Goal: Task Accomplishment & Management: Use online tool/utility

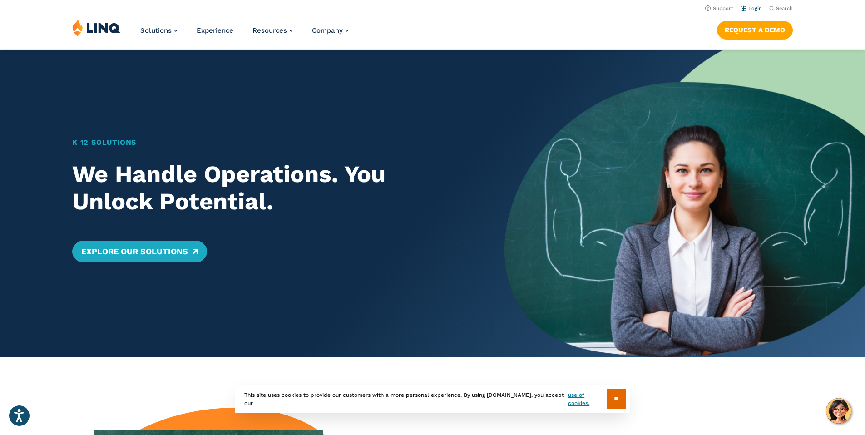
click at [754, 8] on link "Login" at bounding box center [751, 8] width 21 height 6
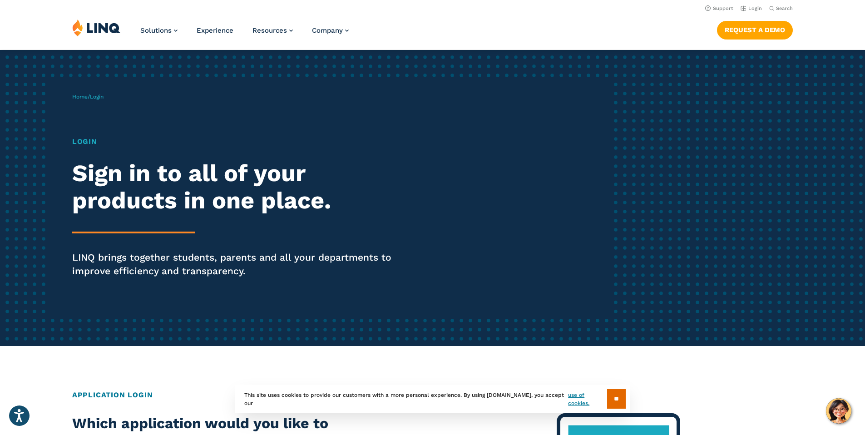
click at [83, 143] on h1 "Login" at bounding box center [238, 141] width 333 height 11
click at [94, 96] on span "Login" at bounding box center [97, 97] width 14 height 6
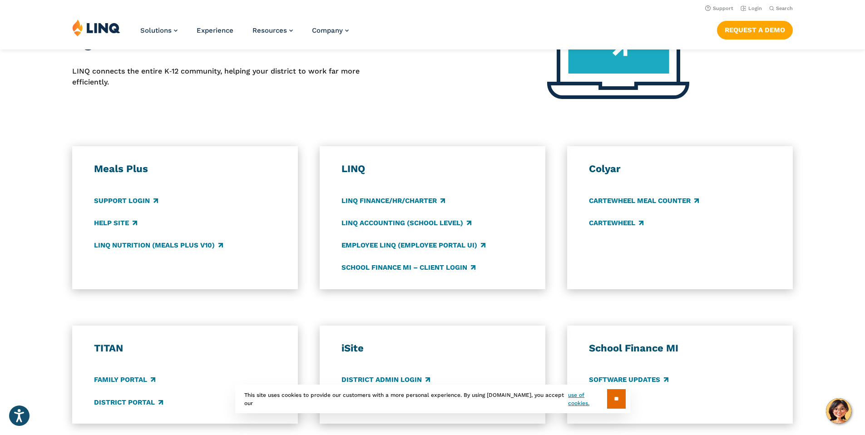
scroll to position [401, 0]
click at [616, 396] on input "**" at bounding box center [616, 399] width 19 height 20
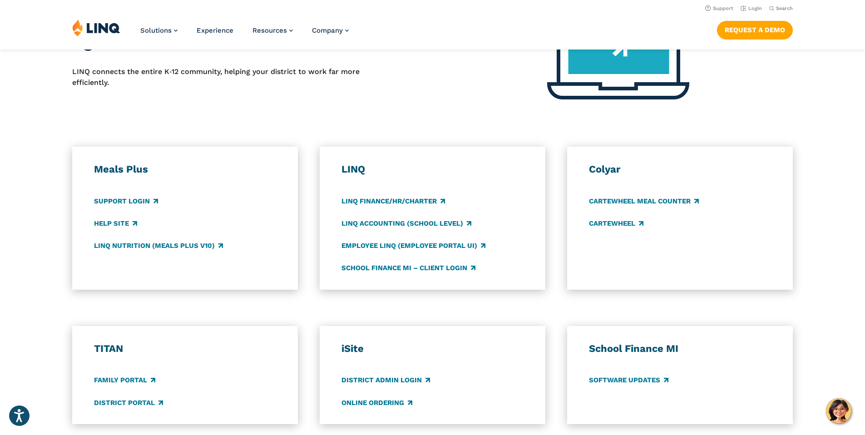
scroll to position [0, 0]
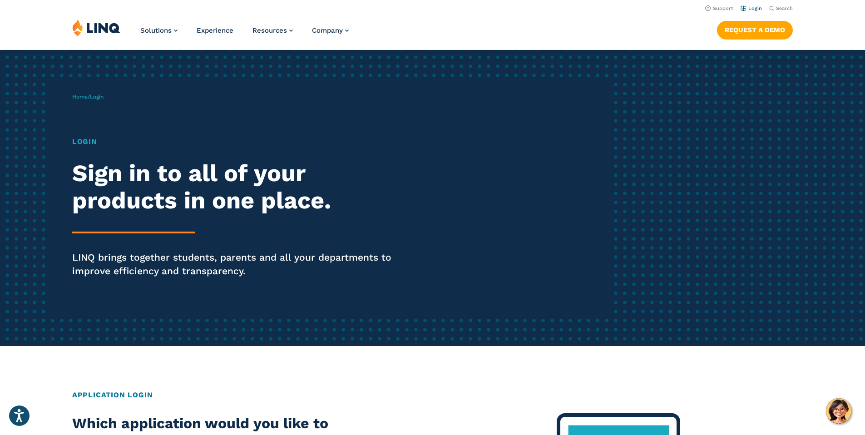
click at [750, 9] on link "Login" at bounding box center [751, 8] width 21 height 6
click at [81, 147] on h1 "Login" at bounding box center [238, 141] width 333 height 11
click at [91, 97] on span "Home / Login" at bounding box center [87, 97] width 31 height 6
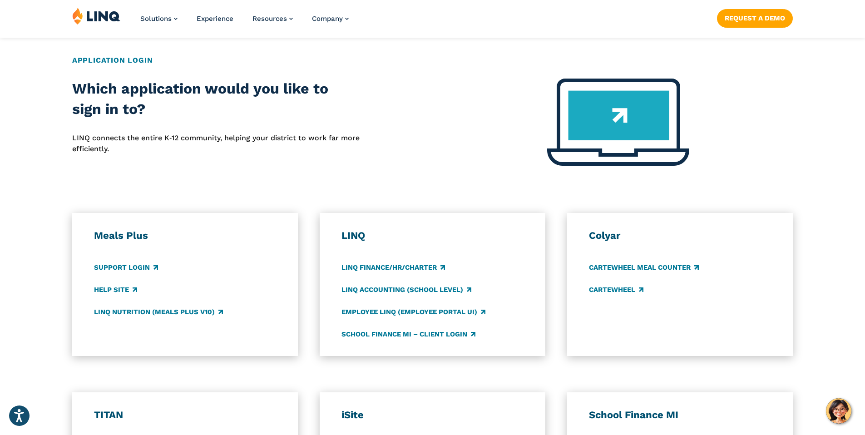
scroll to position [338, 0]
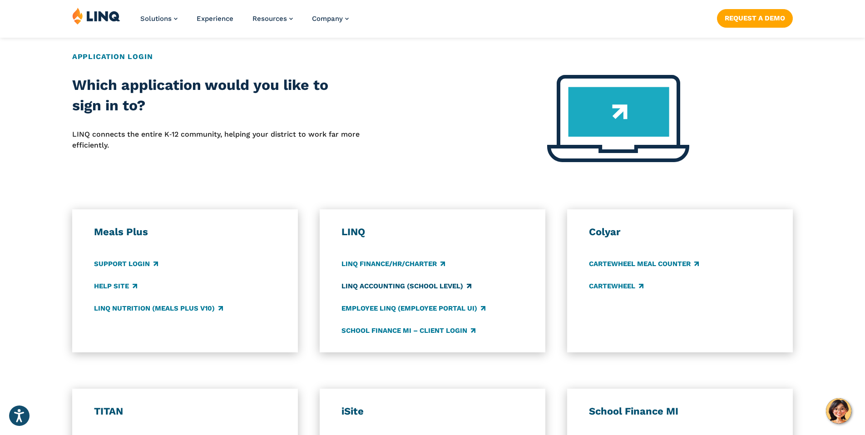
click at [373, 285] on link "LINQ Accounting (school level)" at bounding box center [406, 286] width 130 height 10
